Goal: Task Accomplishment & Management: Manage account settings

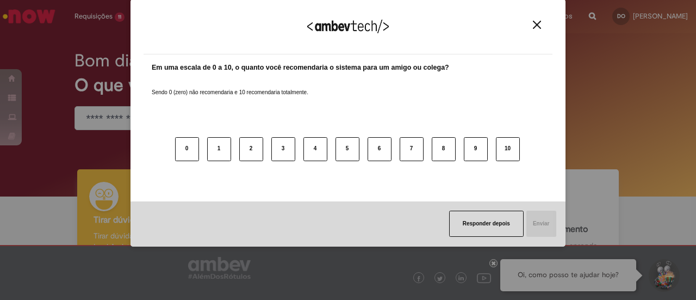
drag, startPoint x: 532, startPoint y: 27, endPoint x: 522, endPoint y: 29, distance: 10.6
click at [531, 27] on button "Close" at bounding box center [537, 24] width 15 height 9
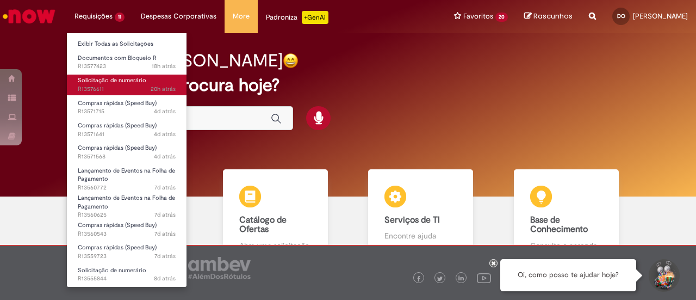
click at [109, 85] on span "20h atrás 20 horas atrás R13576611" at bounding box center [127, 89] width 98 height 9
click at [108, 85] on span "20h atrás 20 horas atrás R13576611" at bounding box center [127, 89] width 98 height 9
click at [100, 80] on span "Solicitação de numerário" at bounding box center [112, 80] width 69 height 8
click at [100, 79] on span "Solicitação de numerário" at bounding box center [112, 80] width 69 height 8
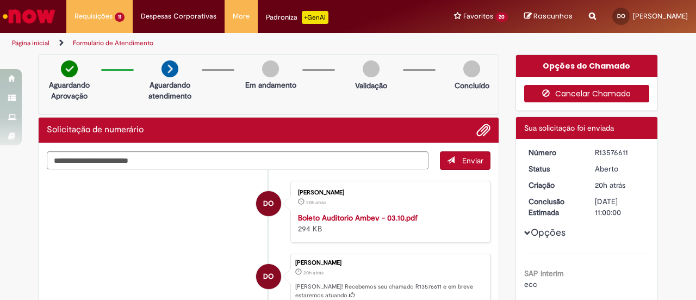
click at [605, 91] on button "Cancelar Chamado" at bounding box center [587, 93] width 126 height 17
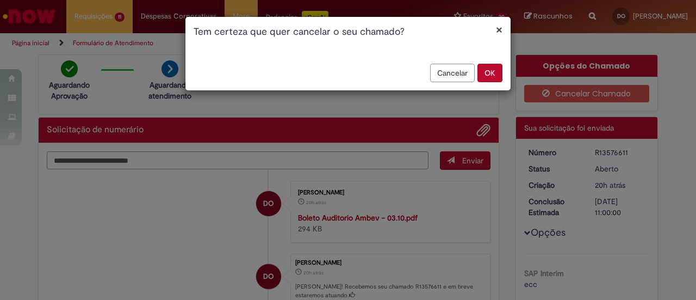
click at [488, 75] on button "OK" at bounding box center [489, 73] width 25 height 18
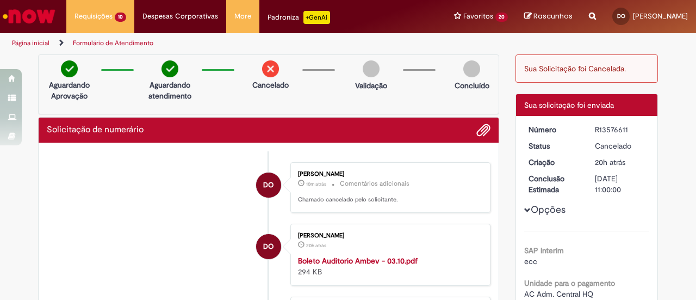
drag, startPoint x: 493, startPoint y: 113, endPoint x: 688, endPoint y: -46, distance: 251.7
click at [688, 0] on html "Pular para o conteúdo da página Requisições 10 Exibir Todas as Solicitações Doc…" at bounding box center [348, 150] width 696 height 300
drag, startPoint x: 184, startPoint y: 178, endPoint x: 174, endPoint y: 170, distance: 12.8
click at [174, 170] on li "DO [PERSON_NAME] 10m atrás 10 minutos atrás Comentários adicionais Chamado canc…" at bounding box center [269, 187] width 444 height 51
